Goal: Task Accomplishment & Management: Use online tool/utility

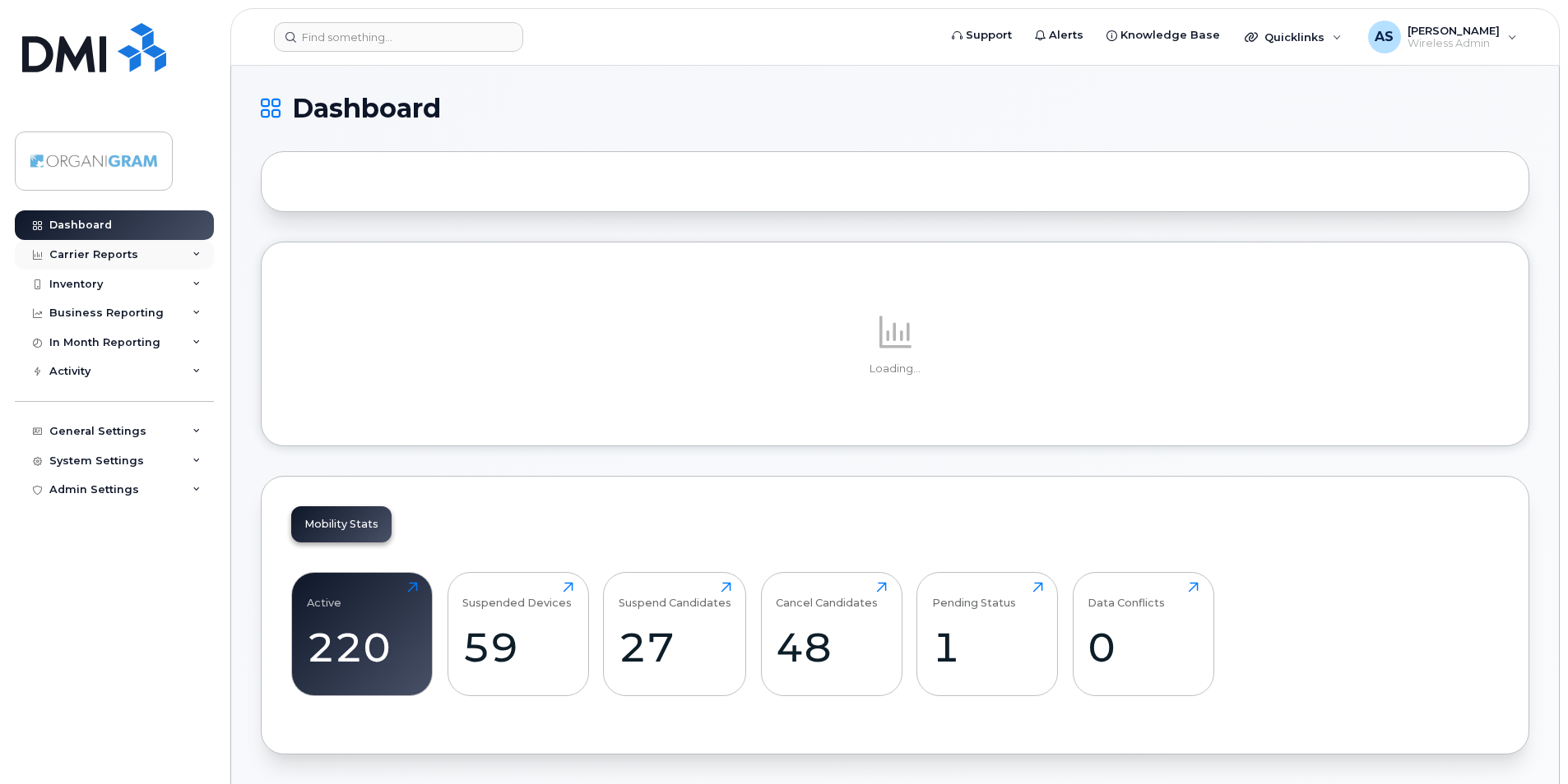
click at [182, 250] on div "Carrier Reports" at bounding box center [114, 255] width 199 height 29
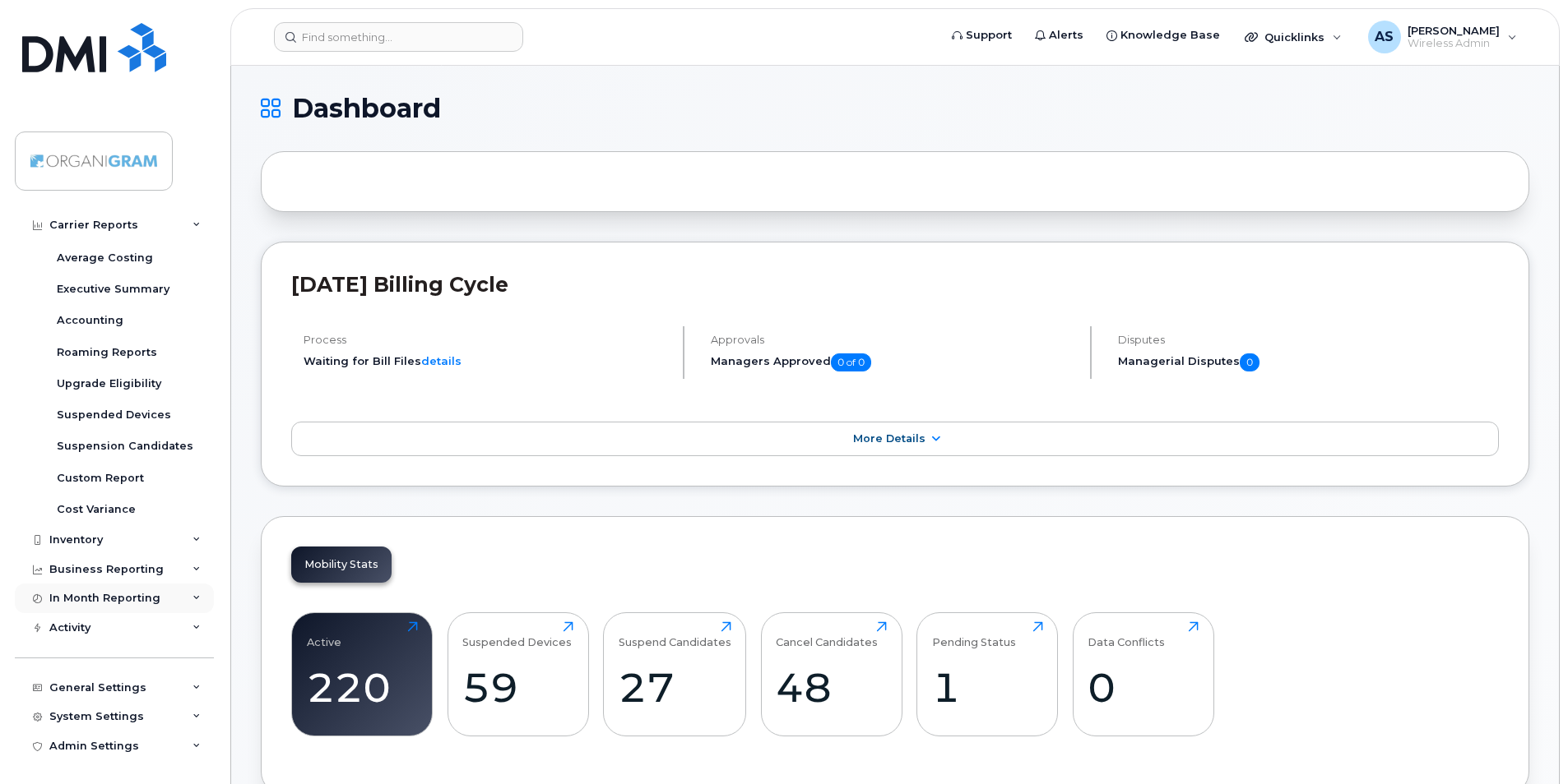
scroll to position [154, 0]
click at [172, 540] on div "Inventory" at bounding box center [114, 538] width 199 height 29
click at [113, 567] on div "Mobility Devices" at bounding box center [103, 569] width 93 height 15
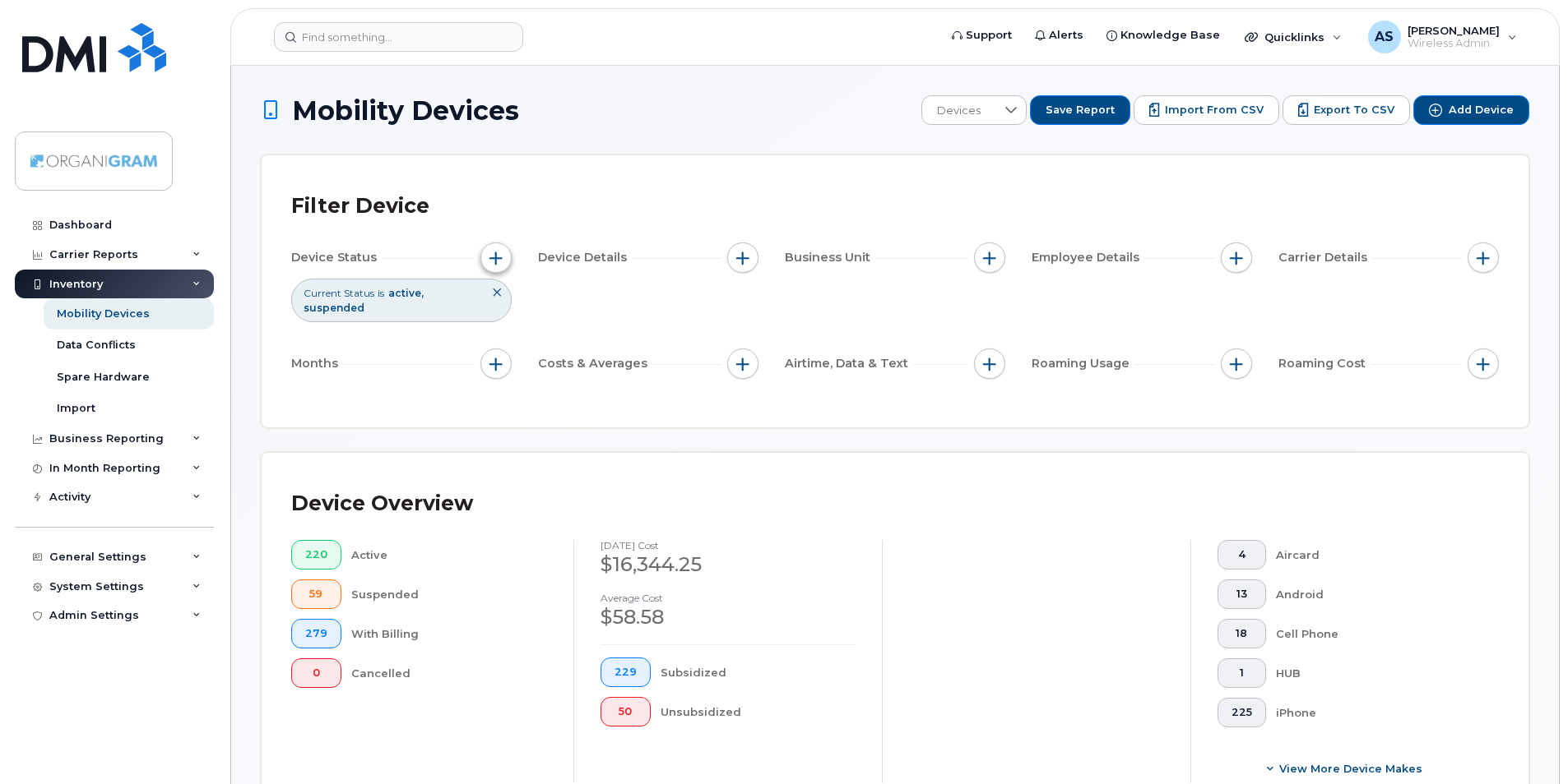
click at [498, 254] on span "button" at bounding box center [495, 258] width 13 height 13
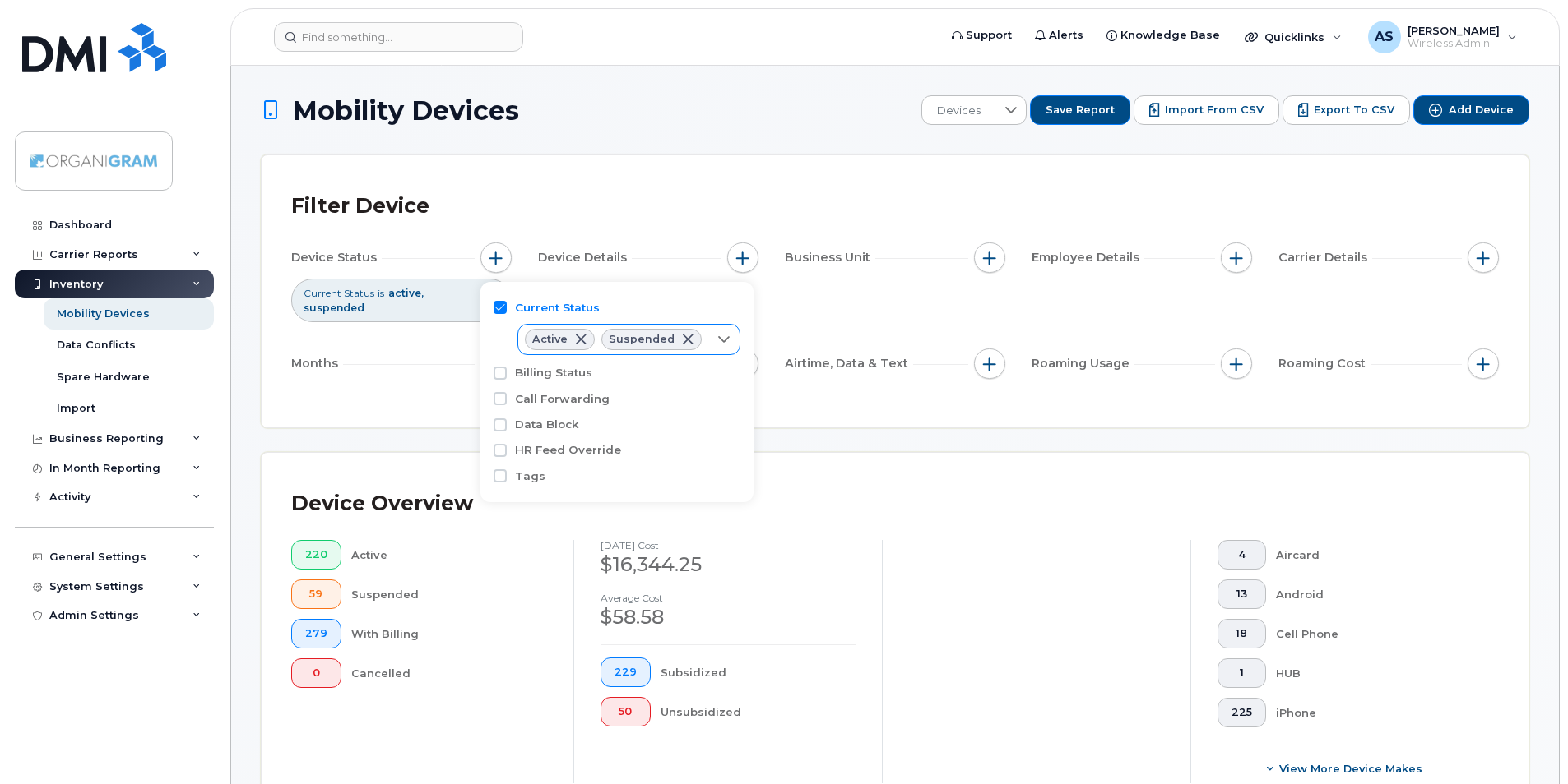
click at [719, 340] on icon at bounding box center [723, 339] width 11 height 6
click at [537, 439] on input "Cancelled" at bounding box center [537, 435] width 13 height 13
checkbox input "true"
click at [583, 175] on div "Filter Device Device Status Current Status is active suspended cancelled Device…" at bounding box center [895, 292] width 1267 height 272
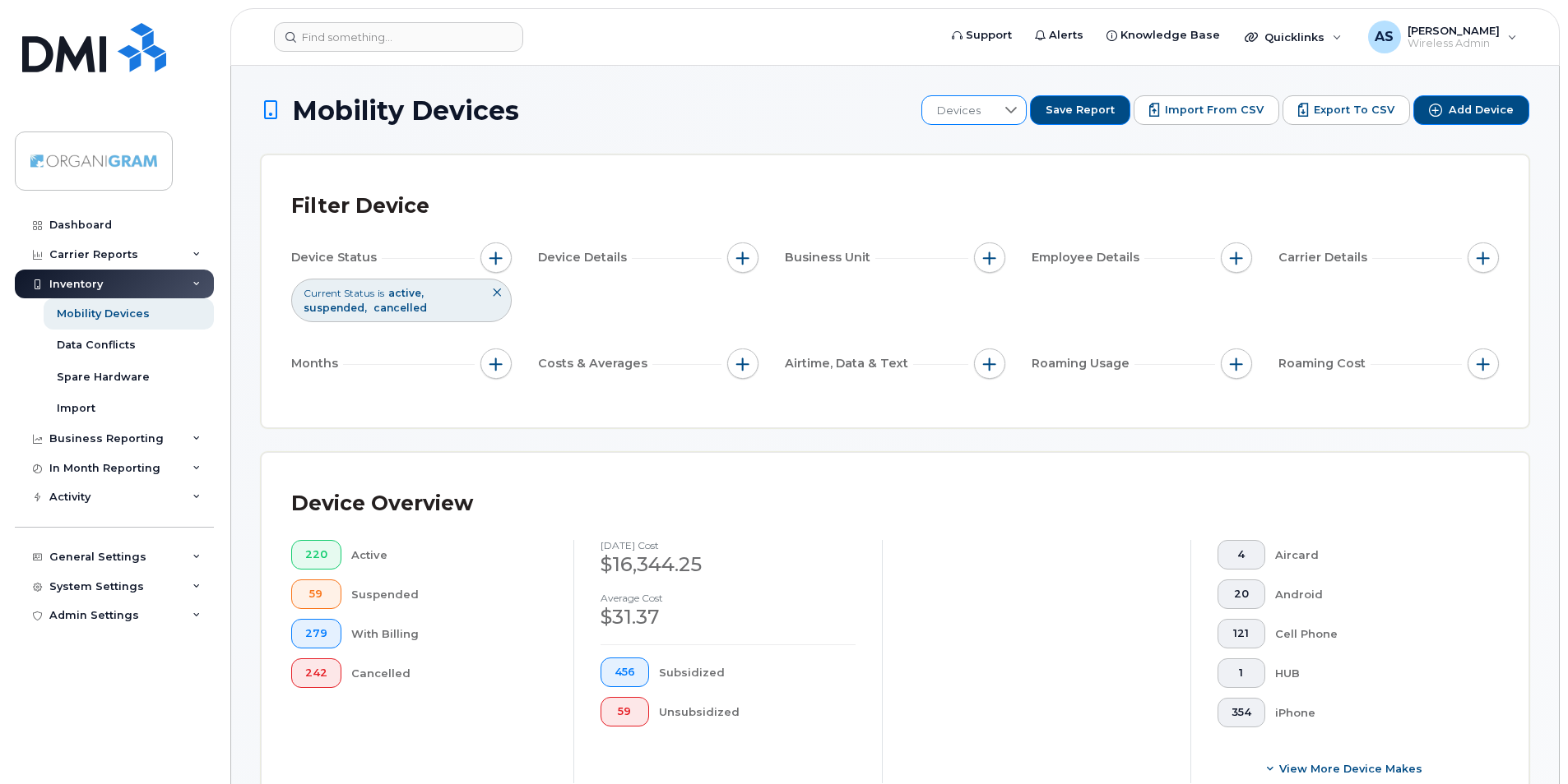
click at [1018, 112] on div at bounding box center [1011, 110] width 31 height 28
click at [1483, 257] on span "button" at bounding box center [1483, 258] width 13 height 13
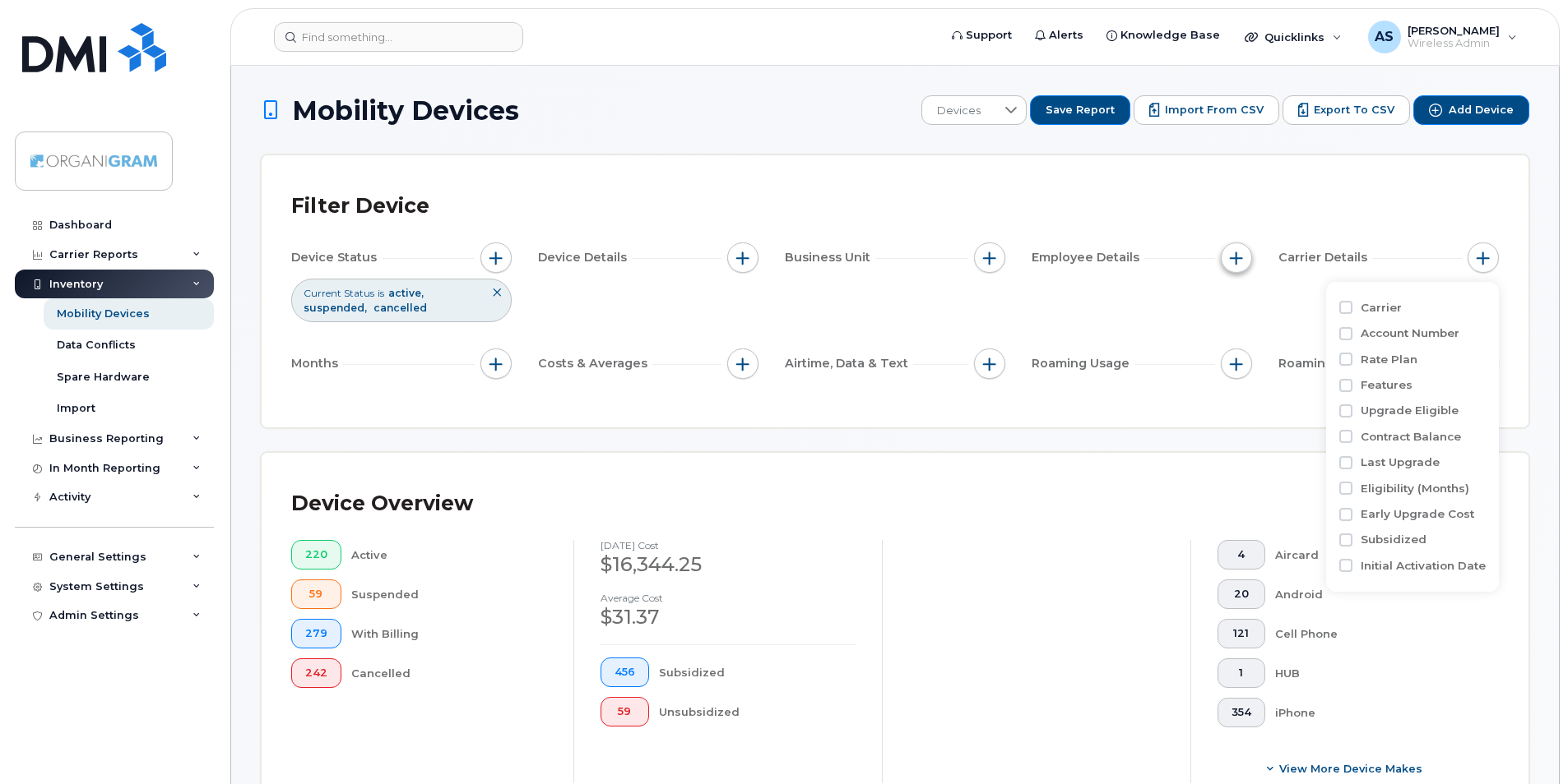
click at [1232, 260] on span "button" at bounding box center [1236, 258] width 13 height 13
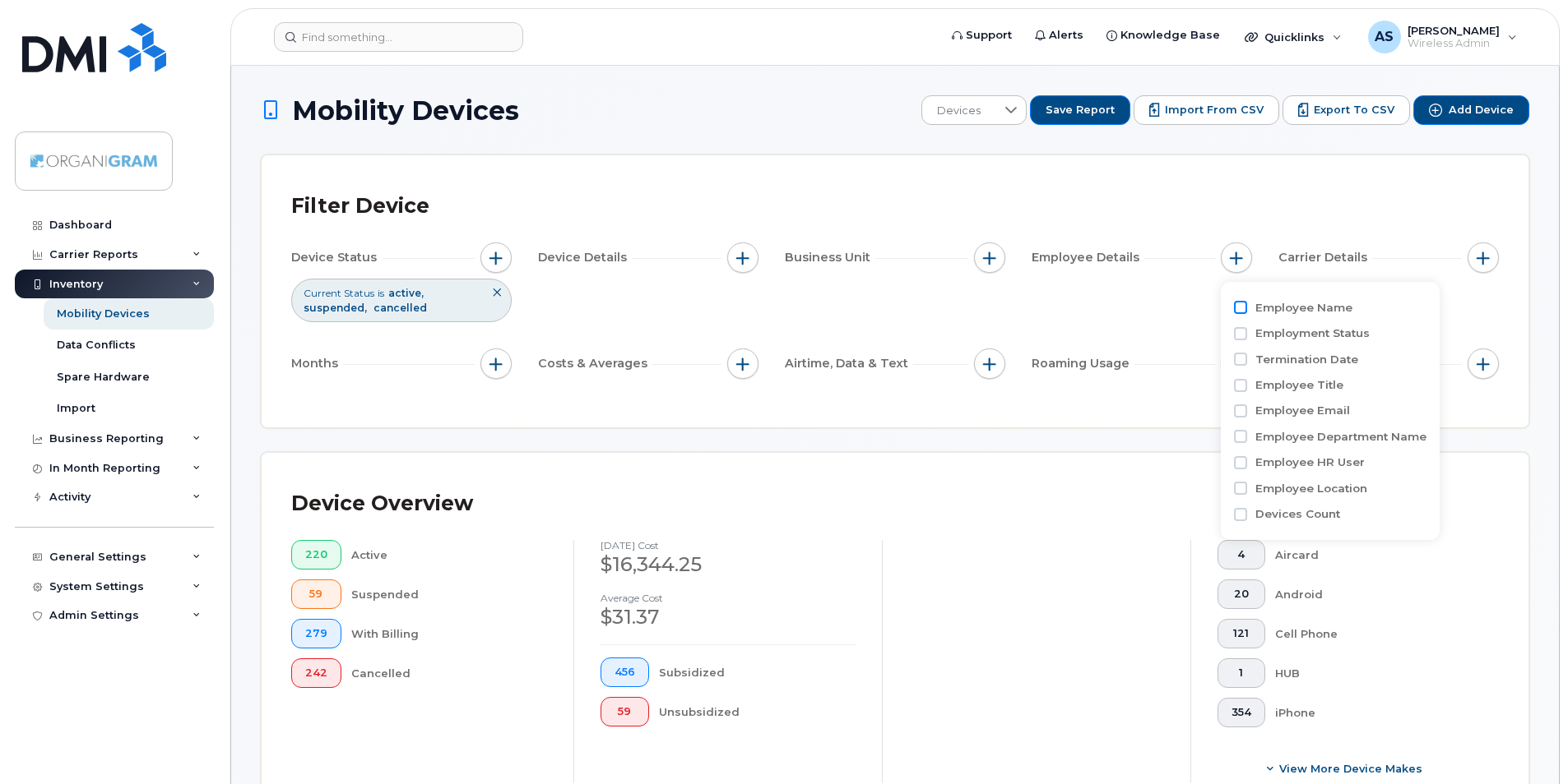
click at [1238, 307] on input "Employee Name" at bounding box center [1240, 307] width 13 height 13
click at [1246, 309] on input "Employee Name" at bounding box center [1240, 307] width 13 height 13
checkbox input "false"
click at [973, 190] on div "Filter Device" at bounding box center [895, 206] width 1208 height 42
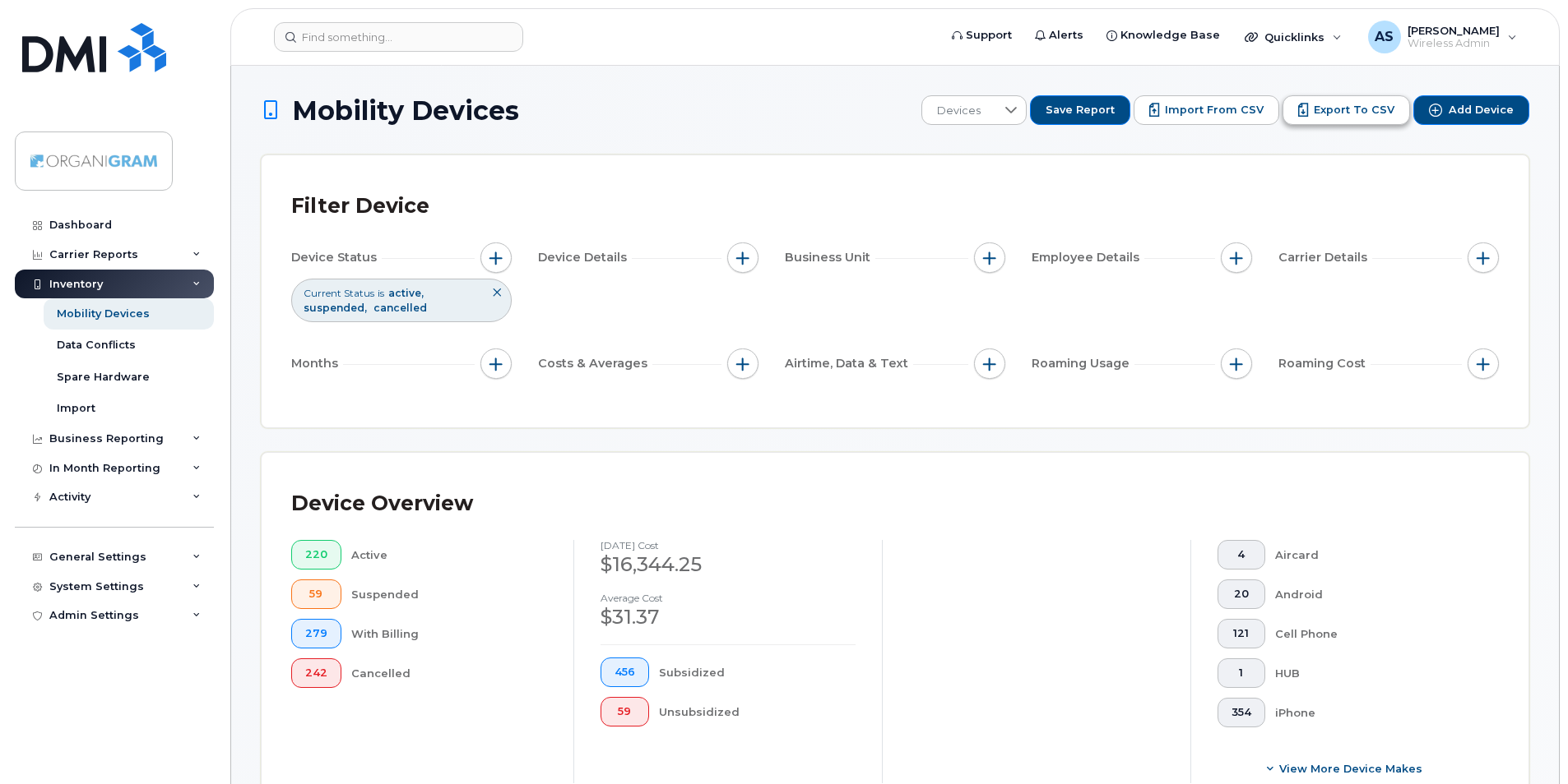
click at [1350, 108] on span "Export to CSV" at bounding box center [1354, 110] width 80 height 15
drag, startPoint x: 867, startPoint y: 36, endPoint x: 634, endPoint y: 110, distance: 244.5
click at [867, 36] on form at bounding box center [600, 36] width 654 height 29
